Goal: Transaction & Acquisition: Purchase product/service

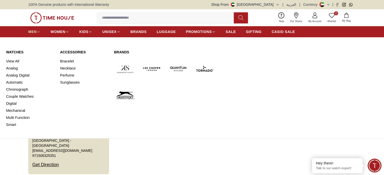
click at [34, 29] on span "MEN" at bounding box center [32, 31] width 8 height 5
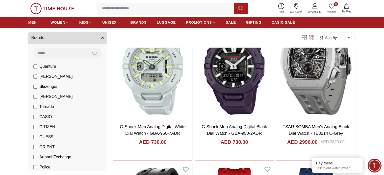
scroll to position [34, 0]
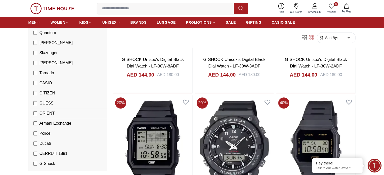
scroll to position [101, 0]
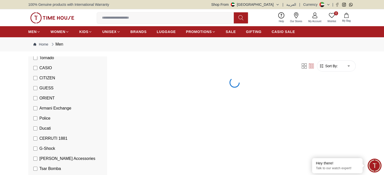
scroll to position [67, 0]
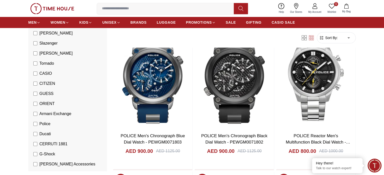
scroll to position [505, 0]
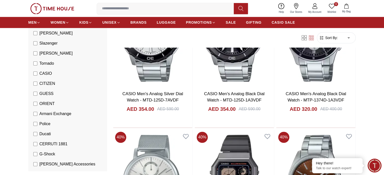
scroll to position [572, 0]
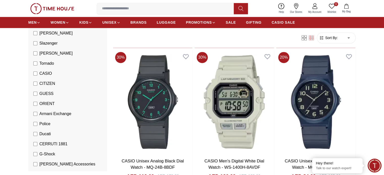
scroll to position [808, 0]
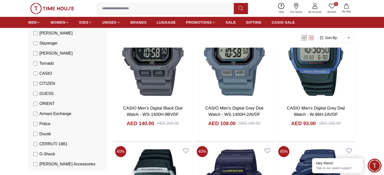
scroll to position [1717, 0]
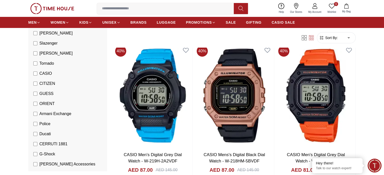
scroll to position [1986, 0]
